Goal: Task Accomplishment & Management: Use online tool/utility

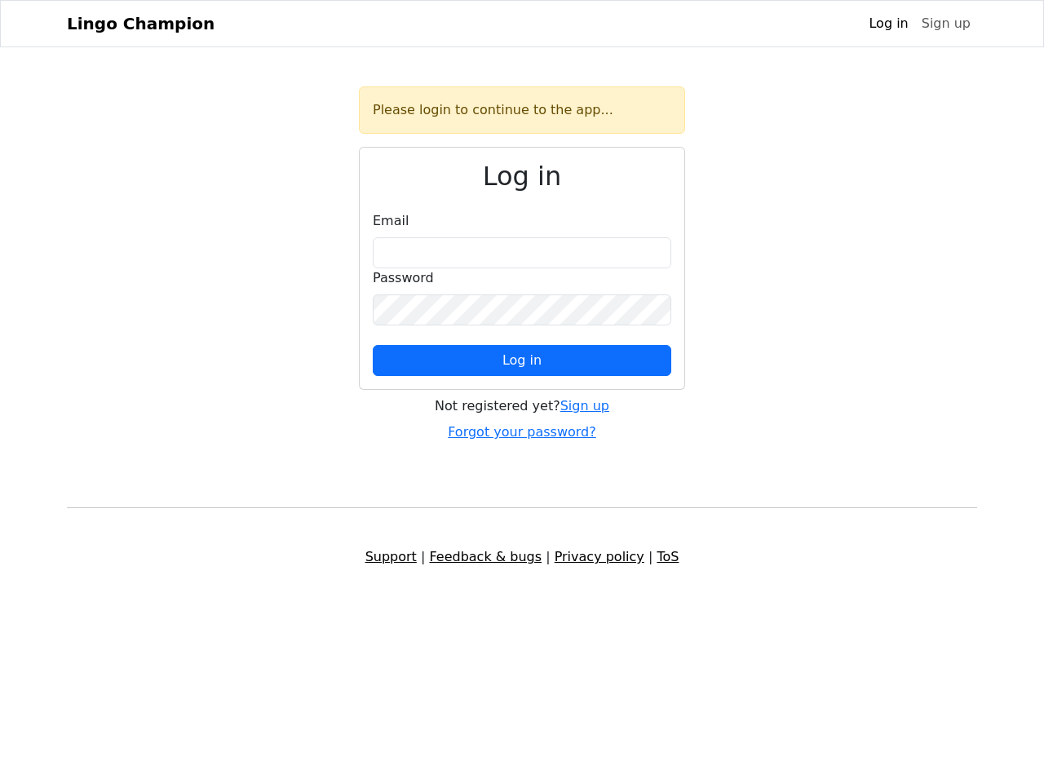
click at [522, 361] on span "Log in" at bounding box center [522, 361] width 39 height 16
